Goal: Navigation & Orientation: Find specific page/section

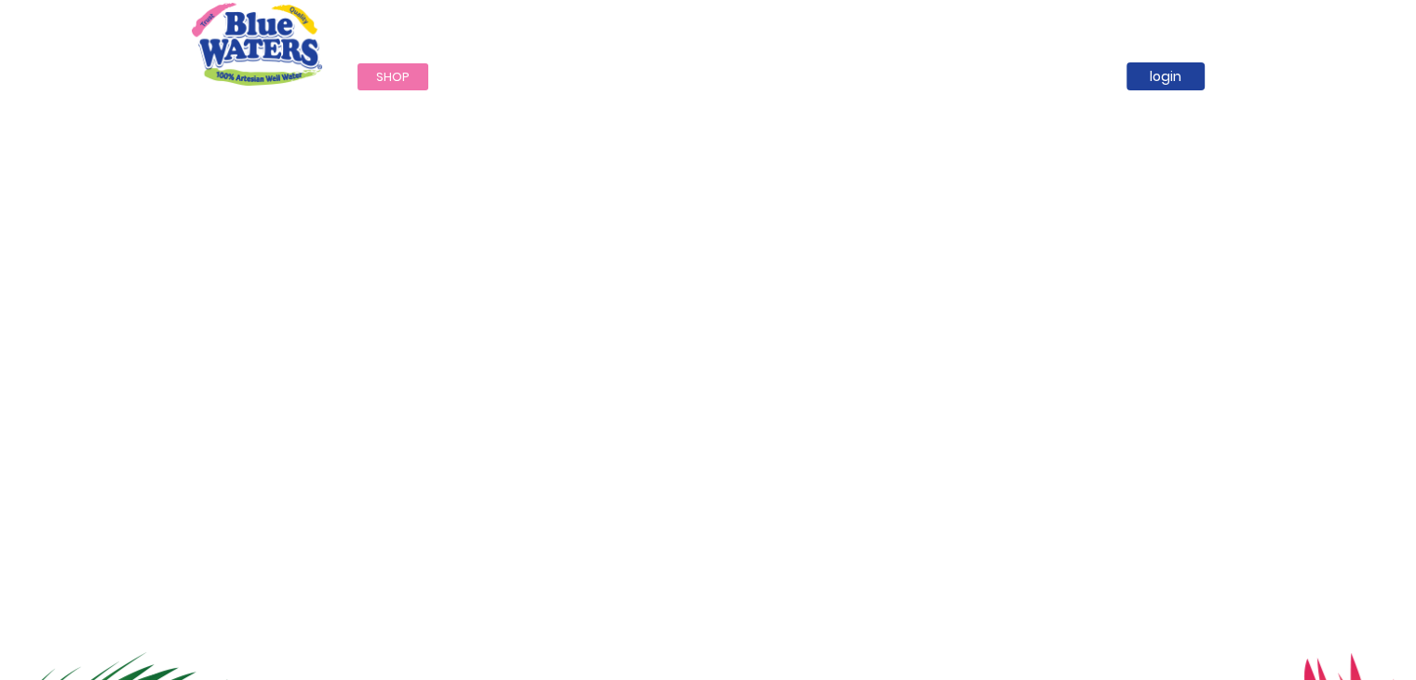
click at [850, 74] on link "careers" at bounding box center [850, 76] width 88 height 27
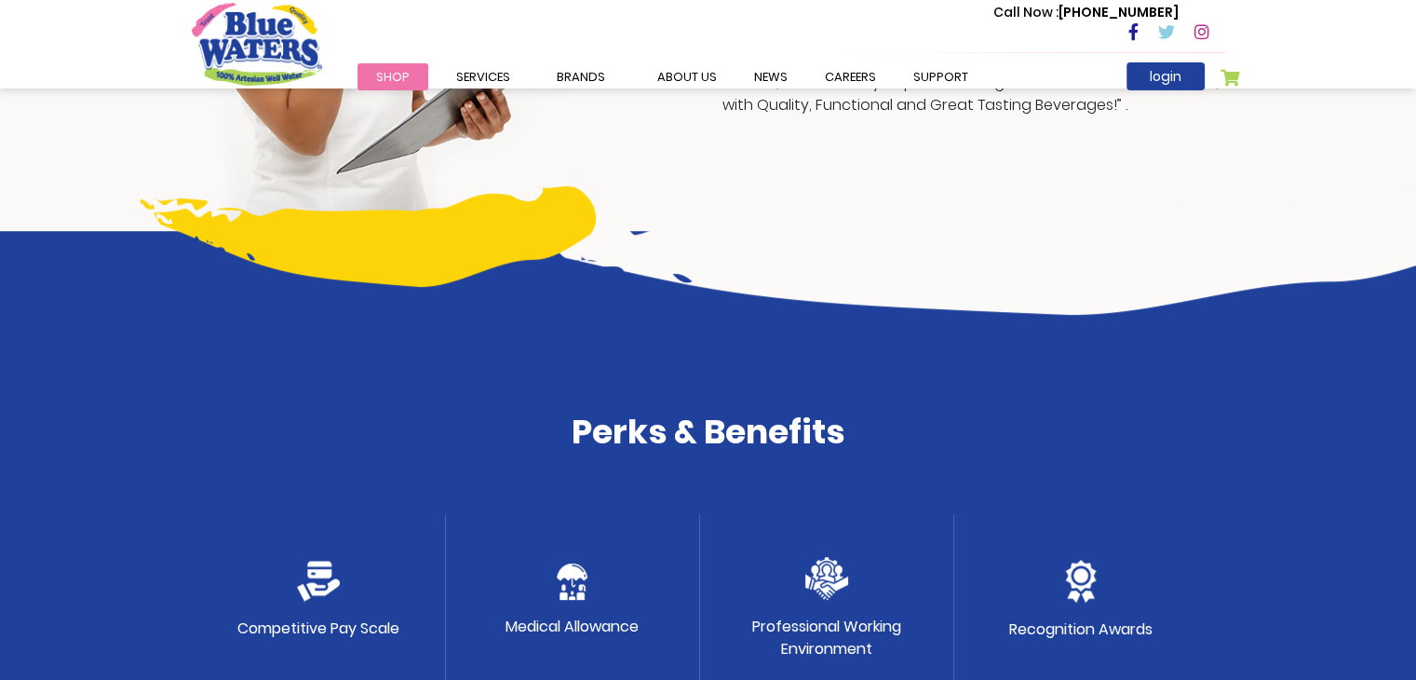
scroll to position [681, 0]
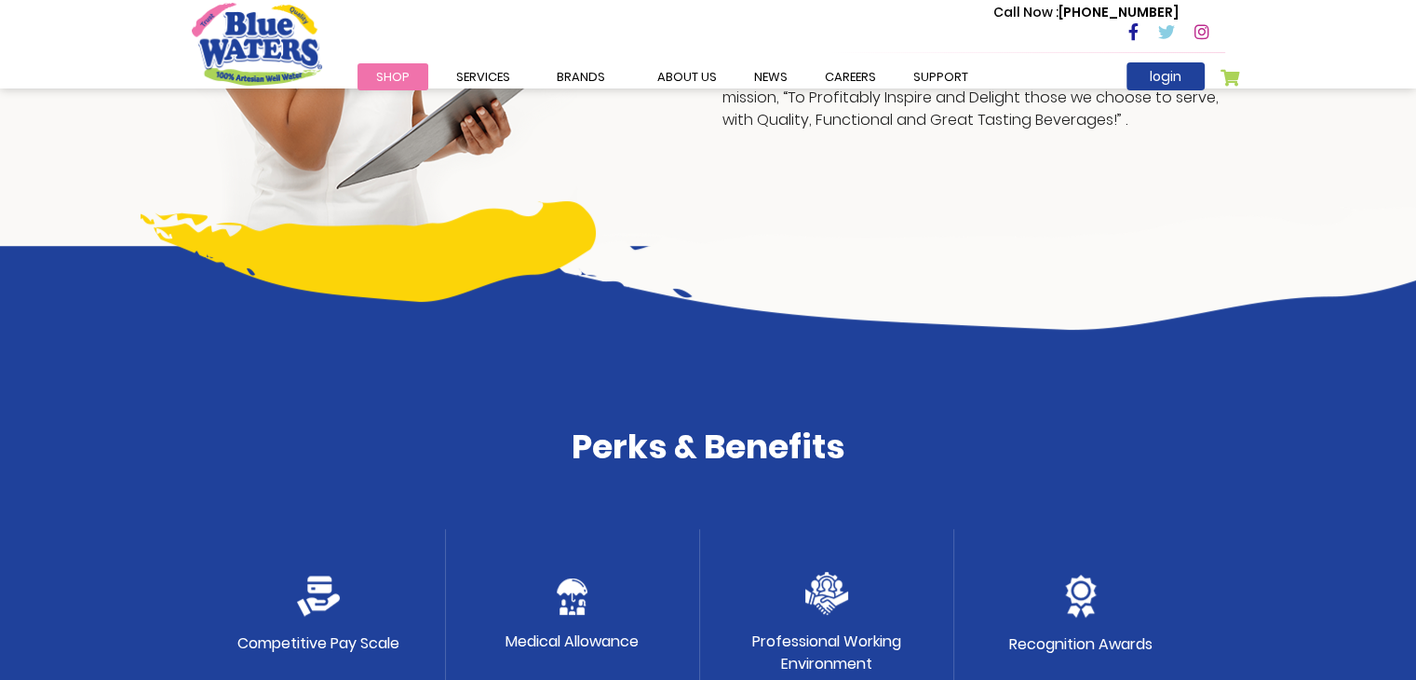
click at [850, 69] on link "careers" at bounding box center [850, 76] width 88 height 27
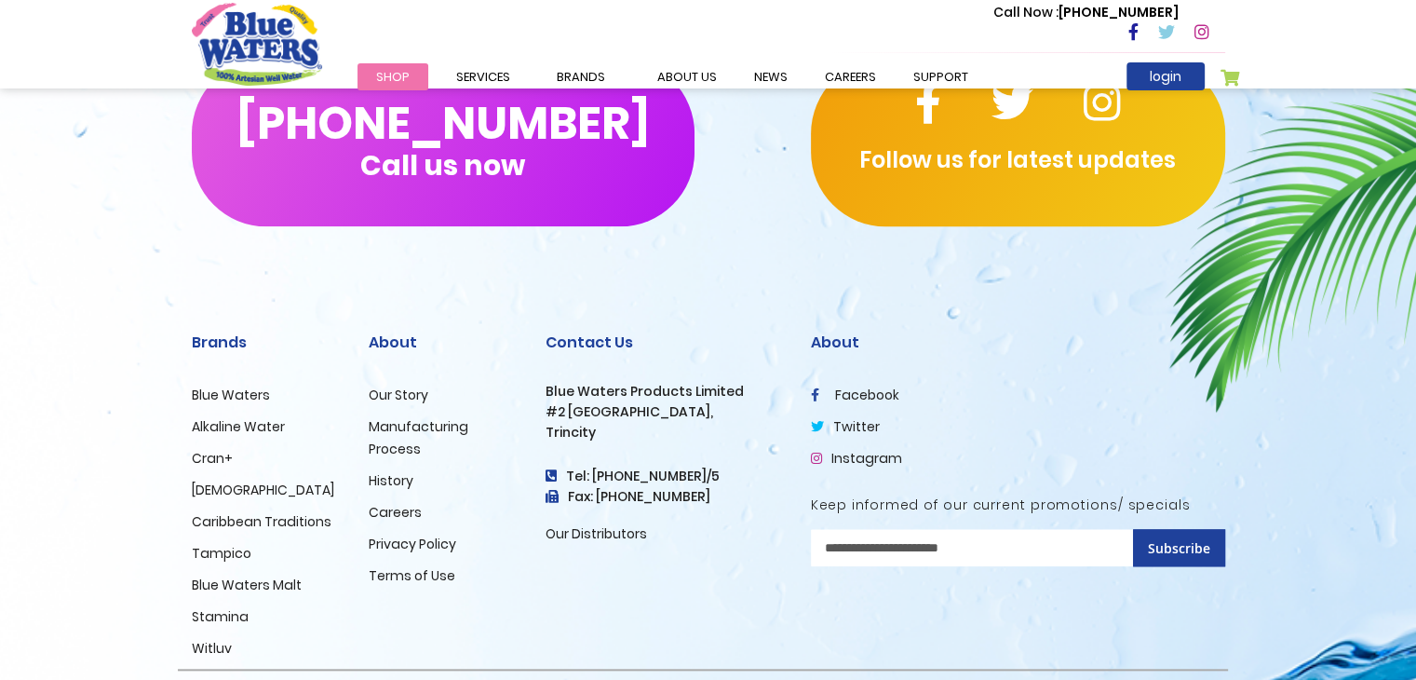
scroll to position [1851, 0]
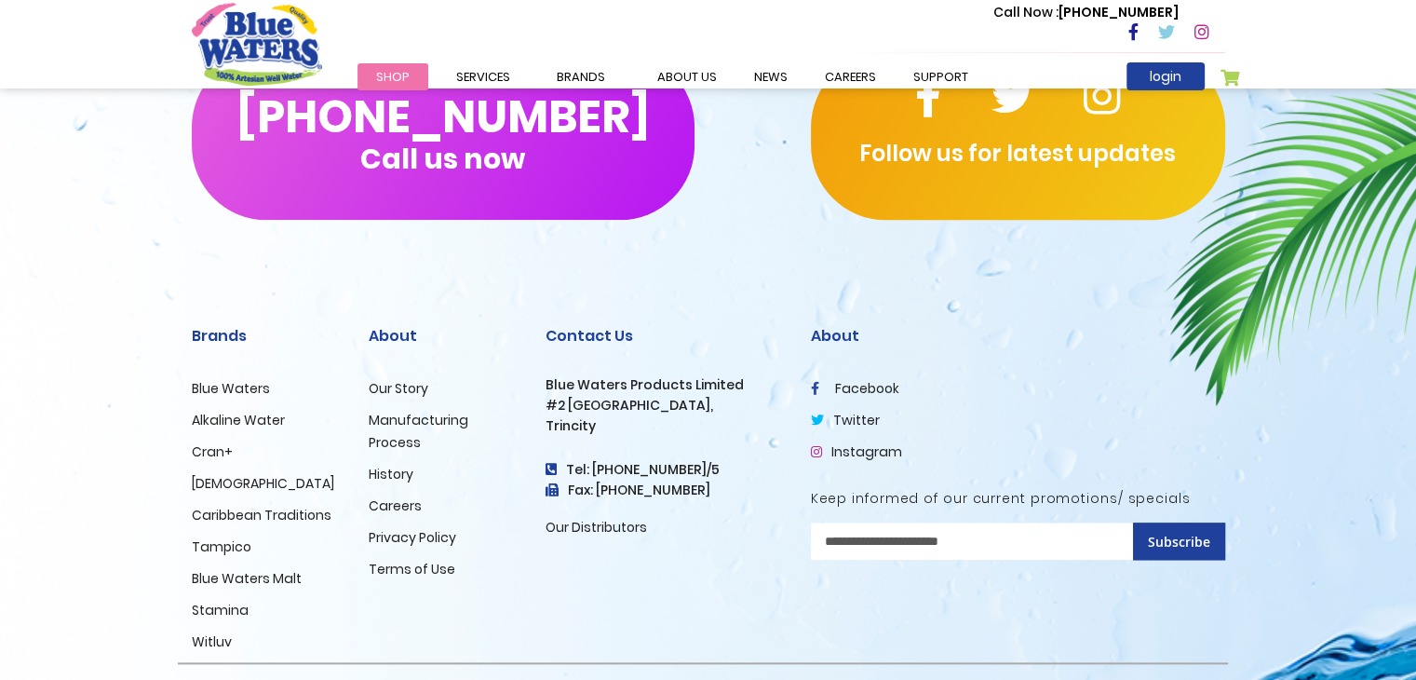
click at [398, 506] on link "Careers" at bounding box center [395, 505] width 53 height 19
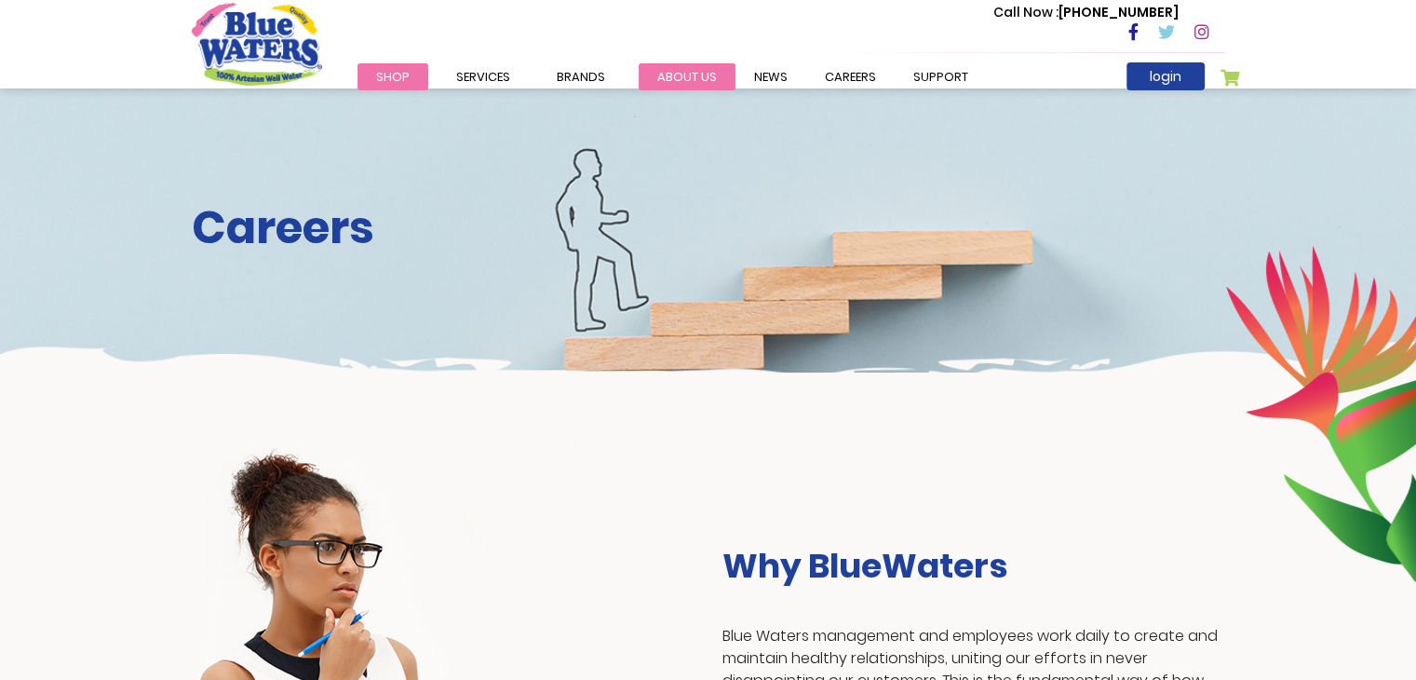
click at [694, 76] on link "about us" at bounding box center [687, 76] width 97 height 27
